Goal: Task Accomplishment & Management: Manage account settings

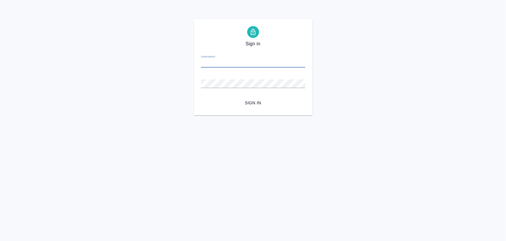
click at [207, 62] on input "Username   *" at bounding box center [253, 63] width 104 height 8
paste input "m.iglakov@awatera.com"
type input "m.iglakov@awatera.com"
click at [212, 98] on button "Sign in" at bounding box center [253, 103] width 104 height 11
